Goal: Information Seeking & Learning: Compare options

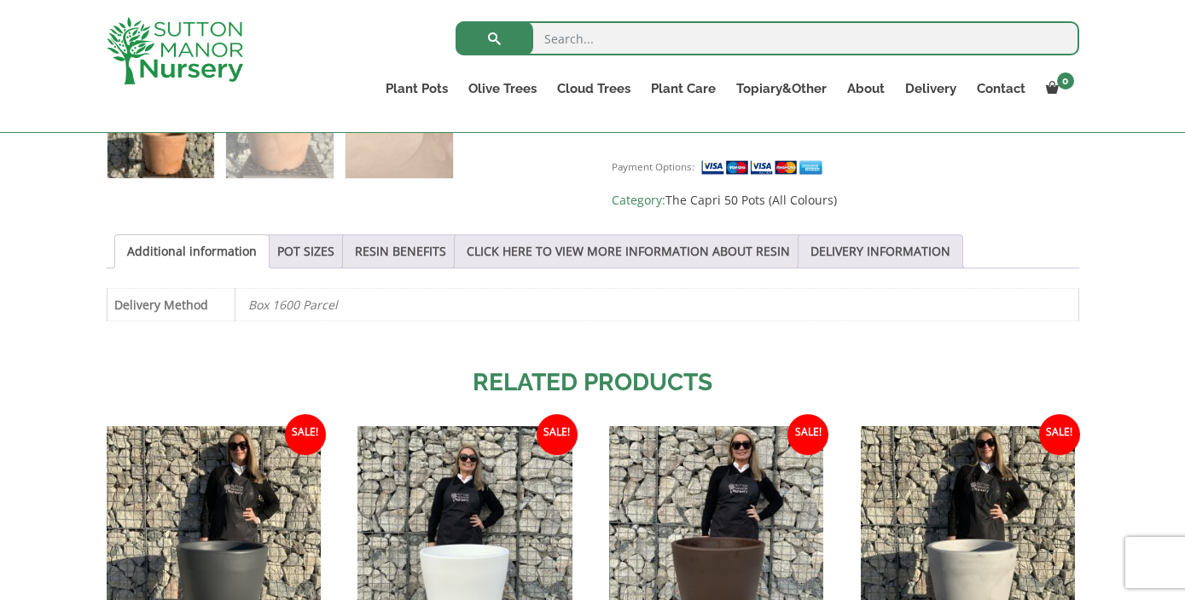
scroll to position [767, 0]
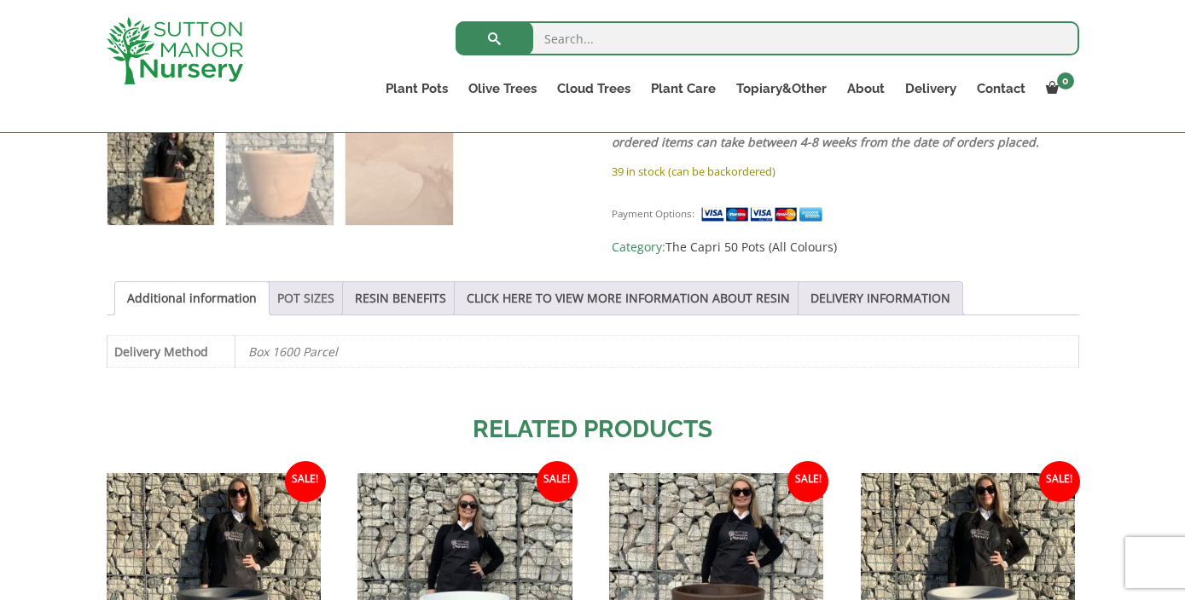
click at [306, 293] on link "POT SIZES" at bounding box center [305, 298] width 57 height 32
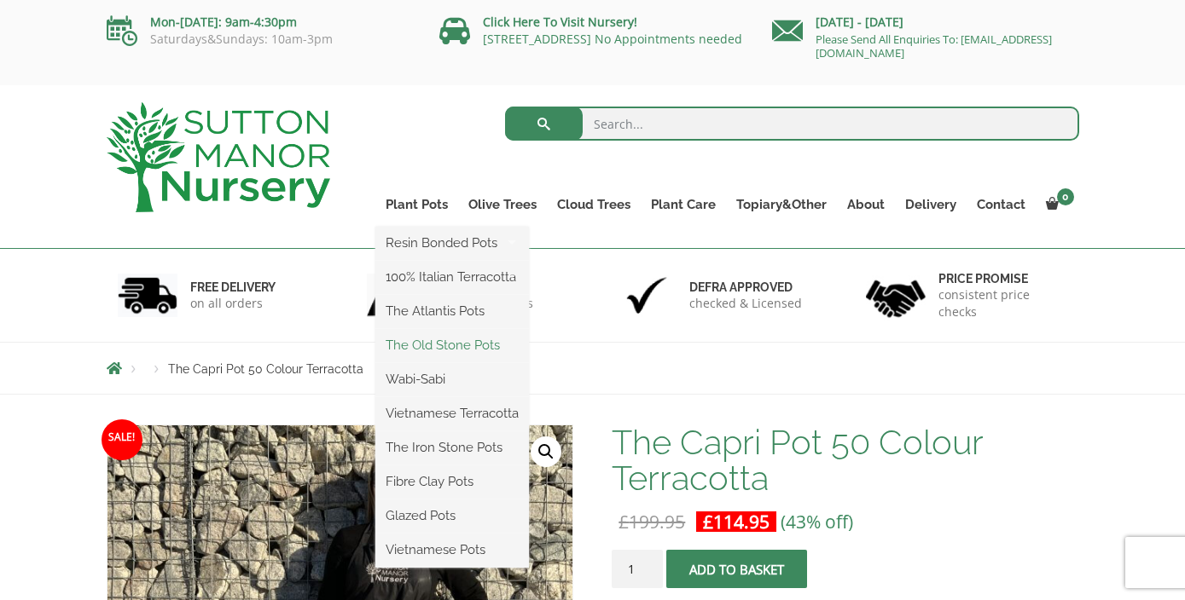
scroll to position [1, 0]
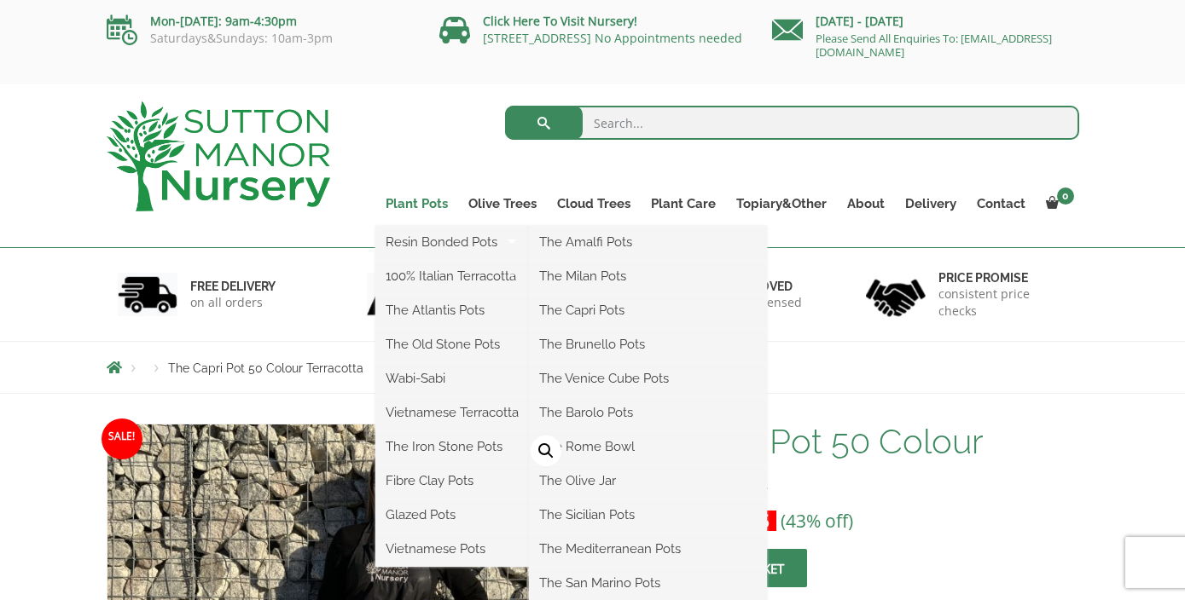
click at [416, 203] on link "Plant Pots" at bounding box center [416, 204] width 83 height 24
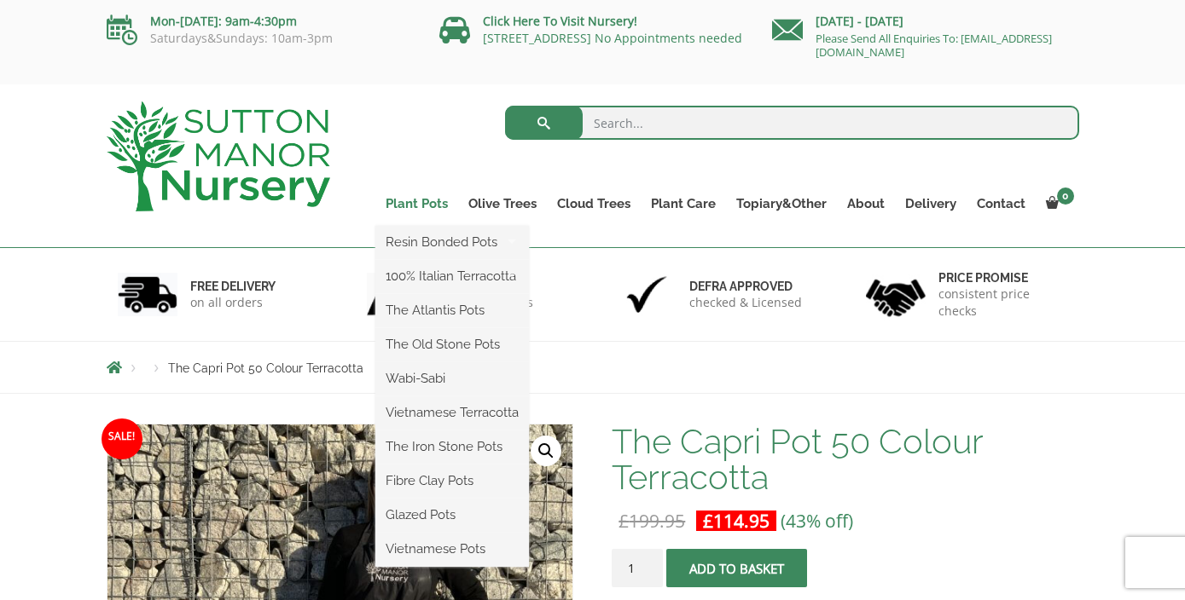
click at [416, 206] on link "Plant Pots" at bounding box center [416, 204] width 83 height 24
click at [465, 342] on link "The Old Stone Pots" at bounding box center [452, 345] width 154 height 26
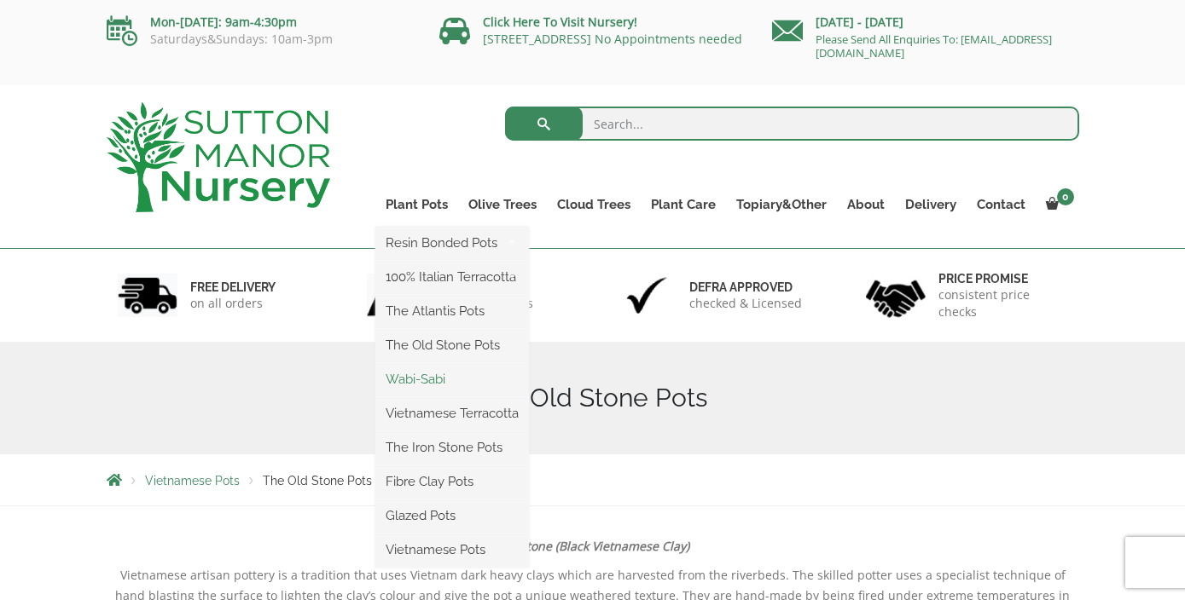
click at [423, 379] on link "Wabi-Sabi" at bounding box center [452, 380] width 154 height 26
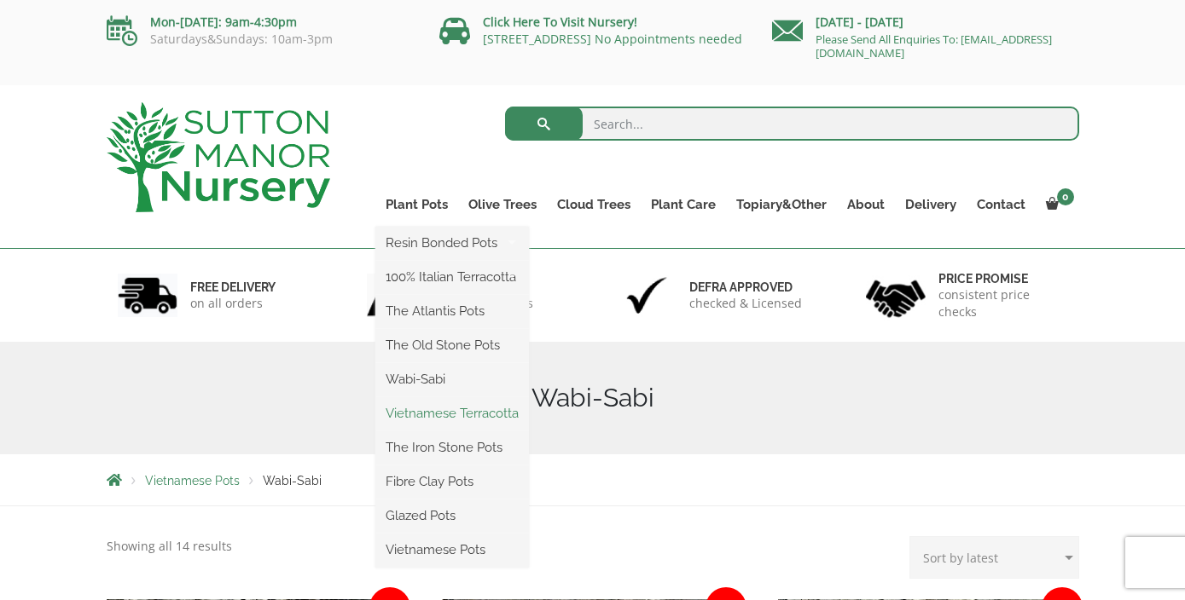
click at [427, 418] on link "Vietnamese Terracotta" at bounding box center [452, 414] width 154 height 26
click at [428, 448] on link "The Iron Stone Pots" at bounding box center [452, 448] width 154 height 26
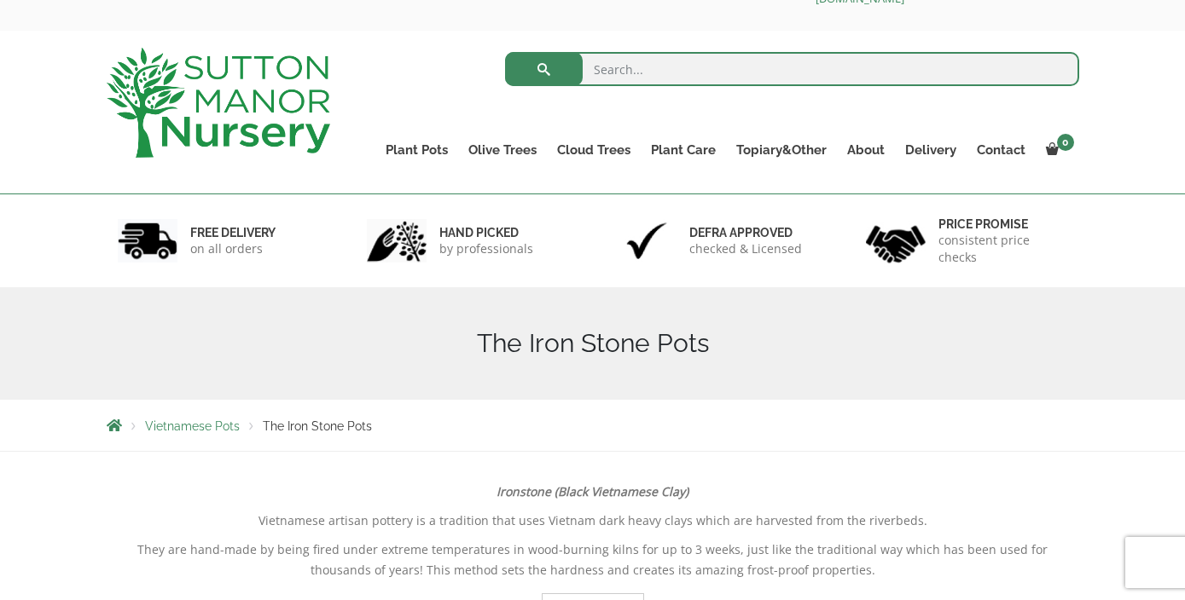
scroll to position [54, 0]
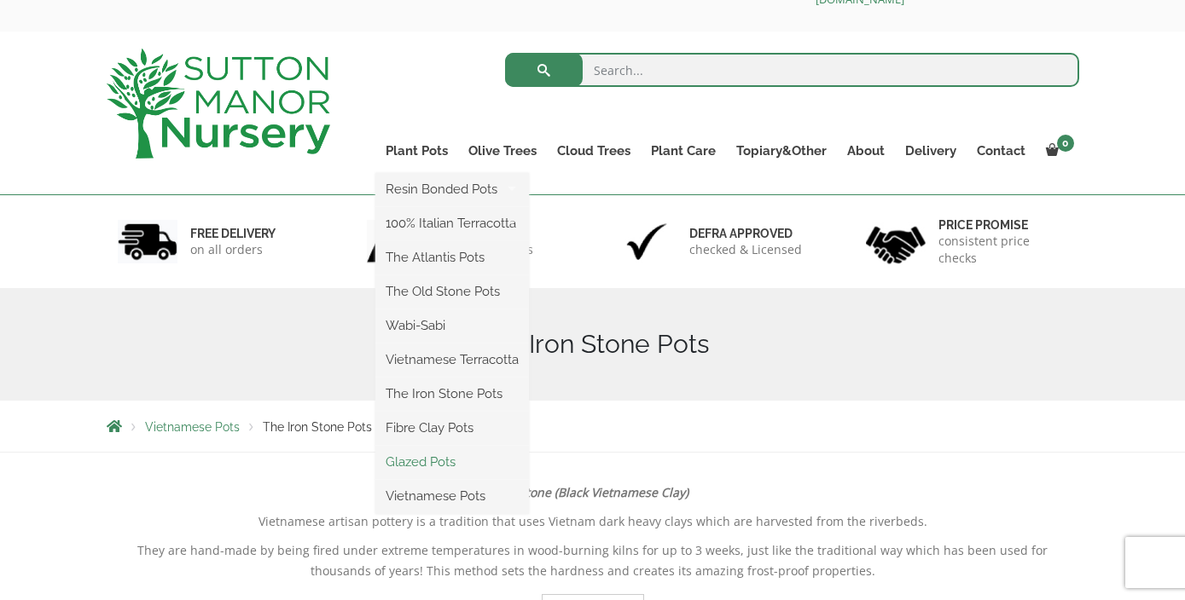
click at [424, 463] on link "Glazed Pots" at bounding box center [452, 462] width 154 height 26
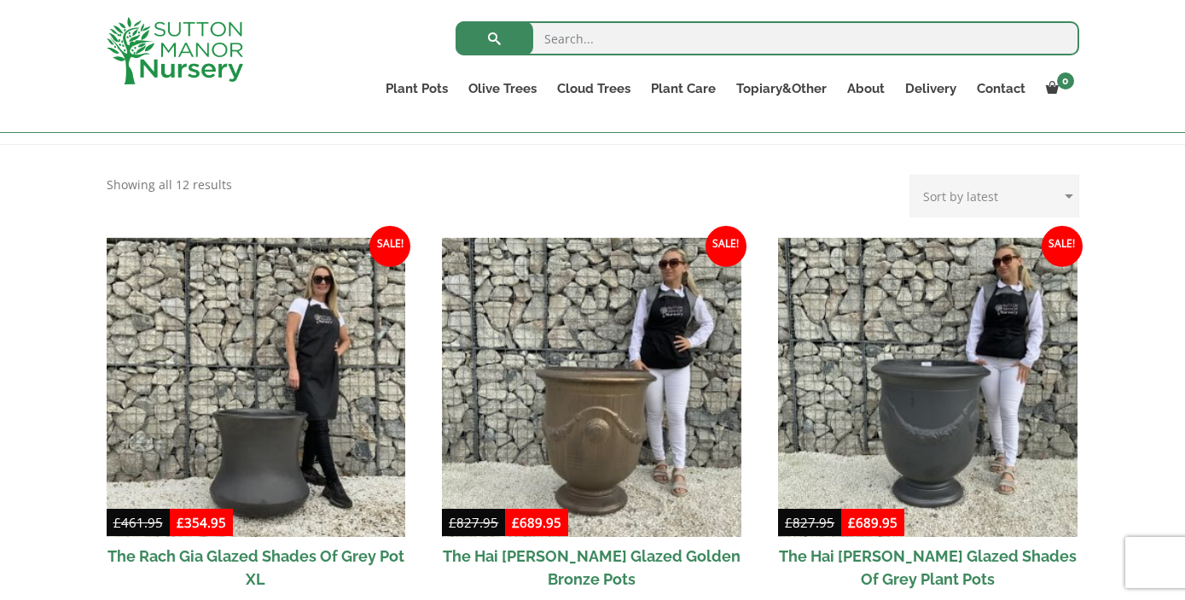
scroll to position [222, 0]
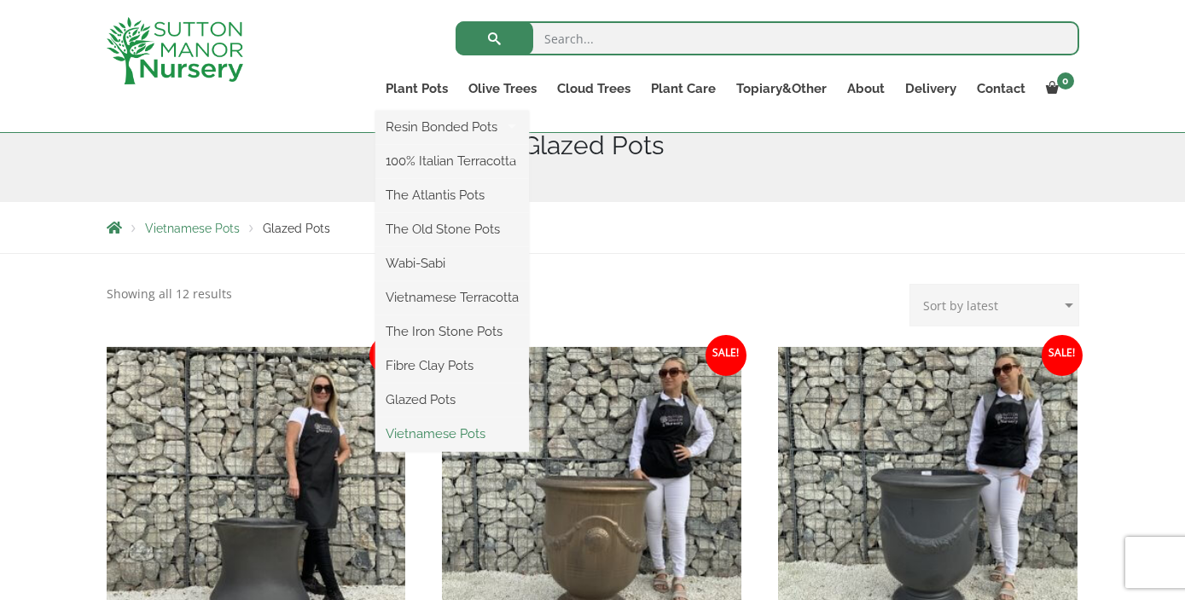
click at [420, 437] on link "Vietnamese Pots" at bounding box center [452, 434] width 154 height 26
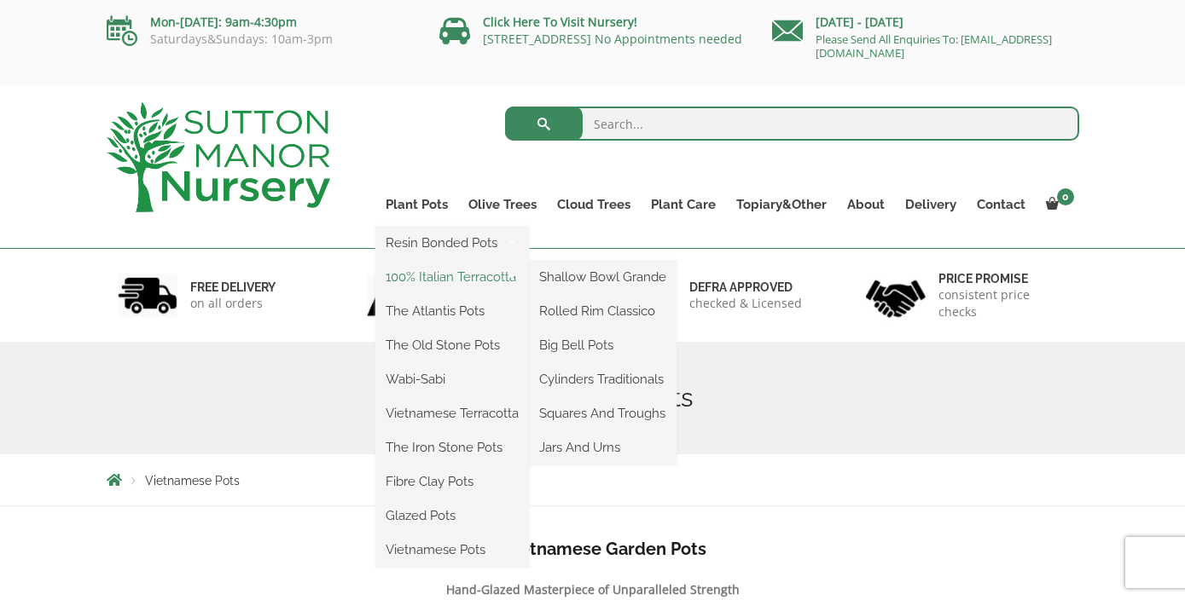
click at [445, 277] on link "100% Italian Terracotta" at bounding box center [452, 277] width 154 height 26
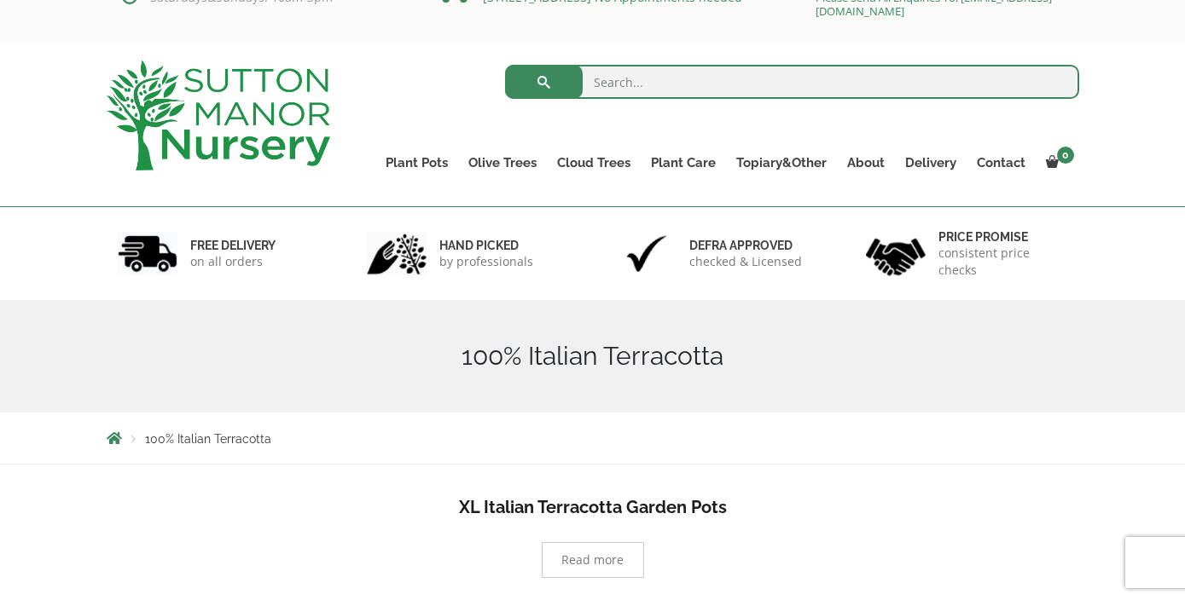
scroll to position [6, 0]
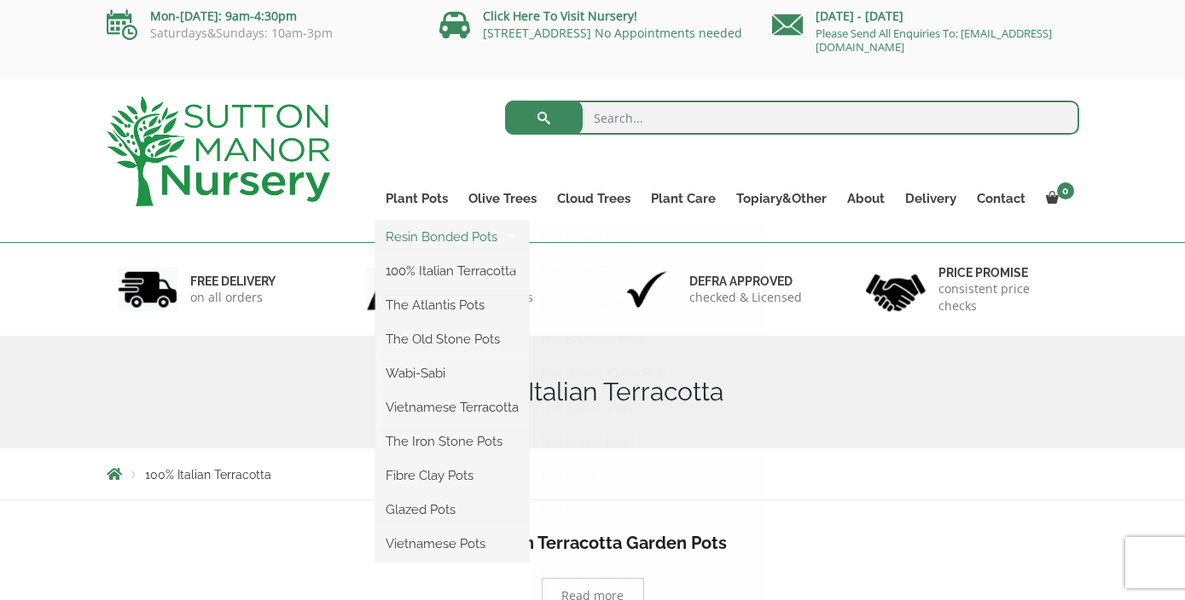
click at [414, 237] on link "Resin Bonded Pots" at bounding box center [452, 237] width 154 height 26
